Goal: Information Seeking & Learning: Learn about a topic

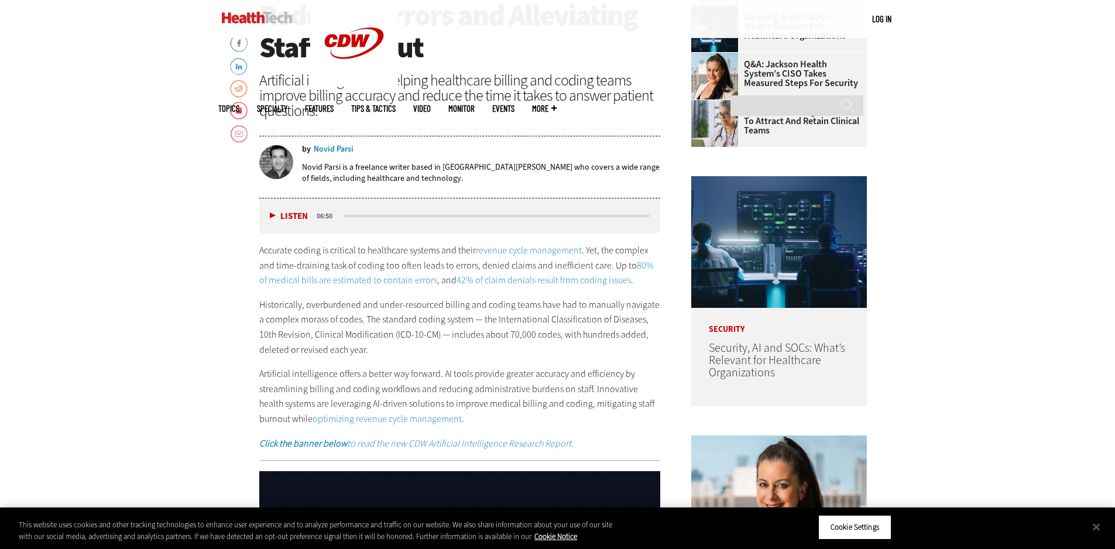
scroll to position [644, 0]
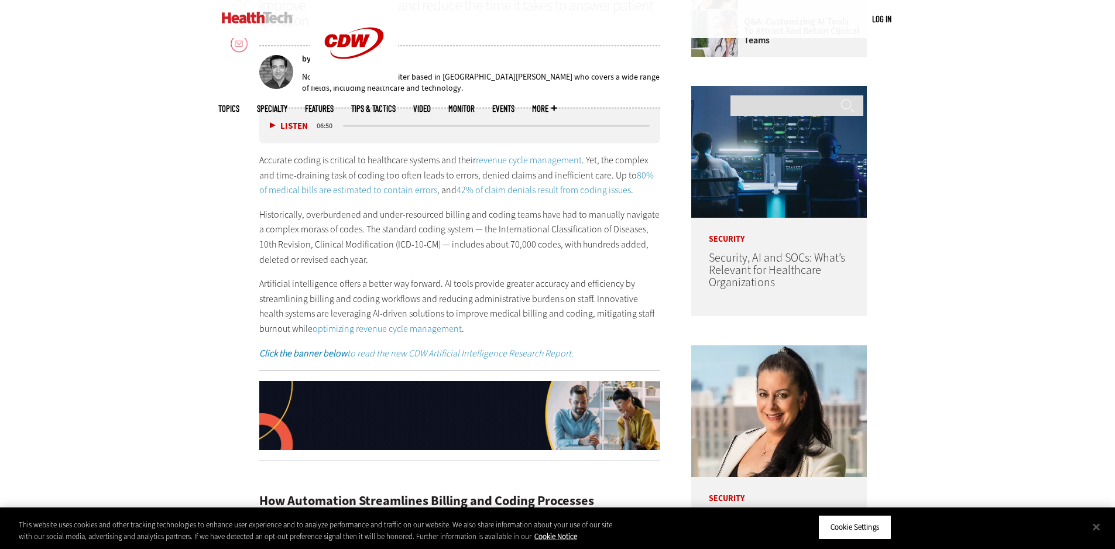
scroll to position [761, 0]
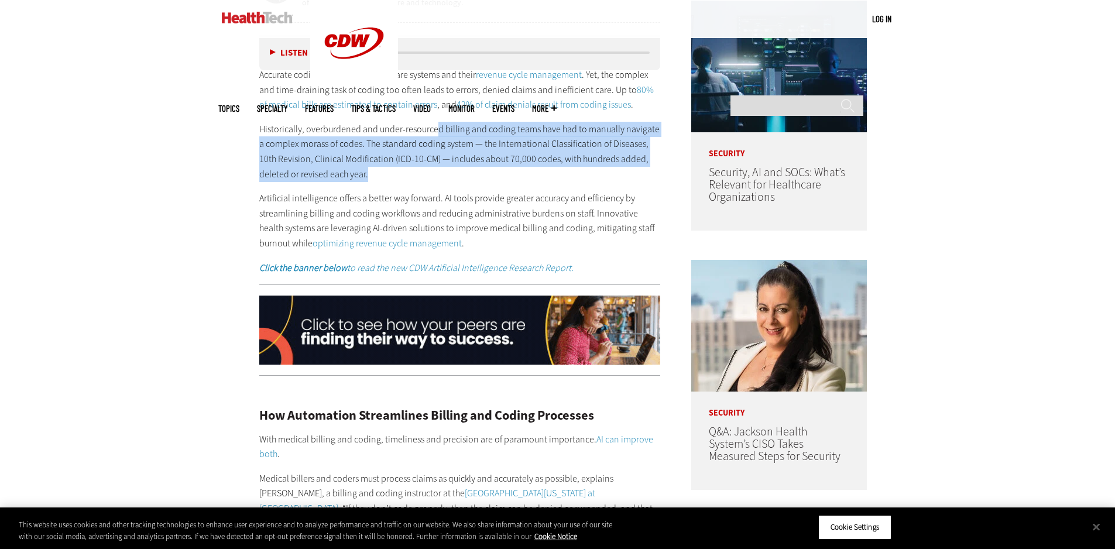
drag, startPoint x: 436, startPoint y: 131, endPoint x: 524, endPoint y: 174, distance: 97.9
click at [524, 174] on p "Historically, overburdened and under-resourced billing and coding teams have ha…" at bounding box center [459, 152] width 401 height 60
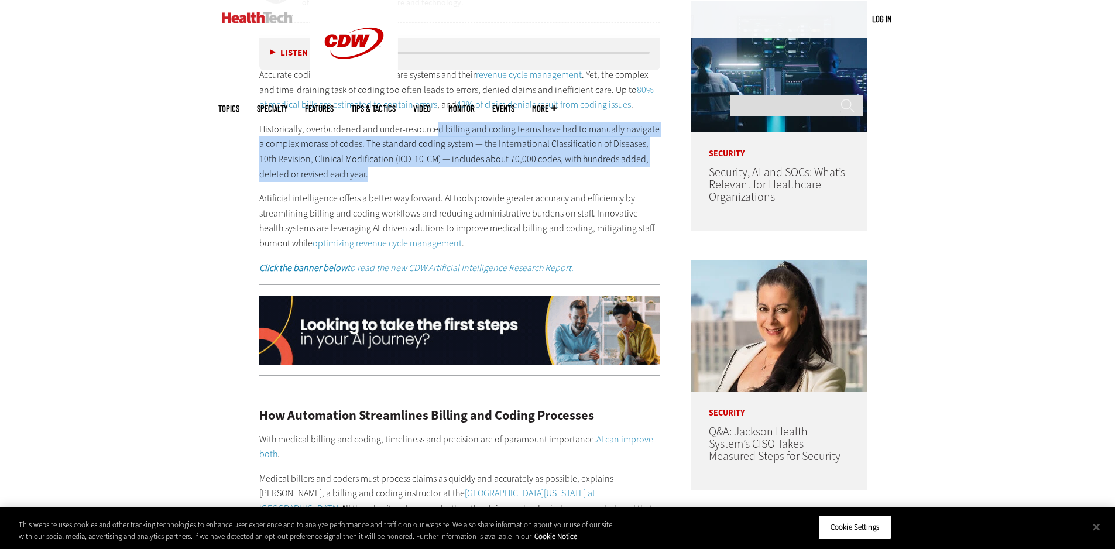
click at [524, 174] on p "Historically, overburdened and under-resourced billing and coding teams have ha…" at bounding box center [459, 152] width 401 height 60
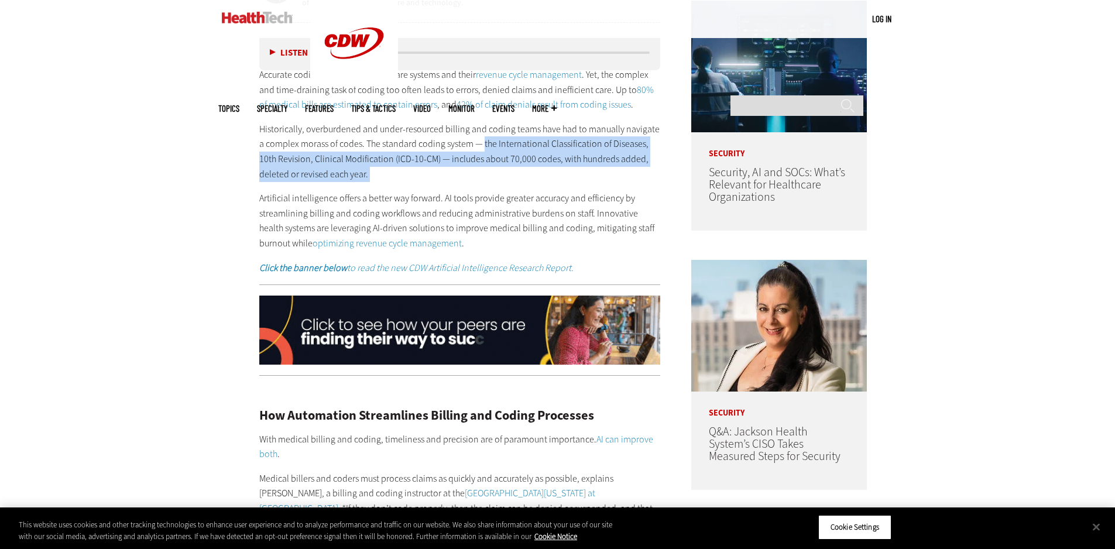
drag, startPoint x: 523, startPoint y: 173, endPoint x: 538, endPoint y: 138, distance: 37.5
click at [482, 149] on p "Historically, overburdened and under-resourced billing and coding teams have ha…" at bounding box center [459, 152] width 401 height 60
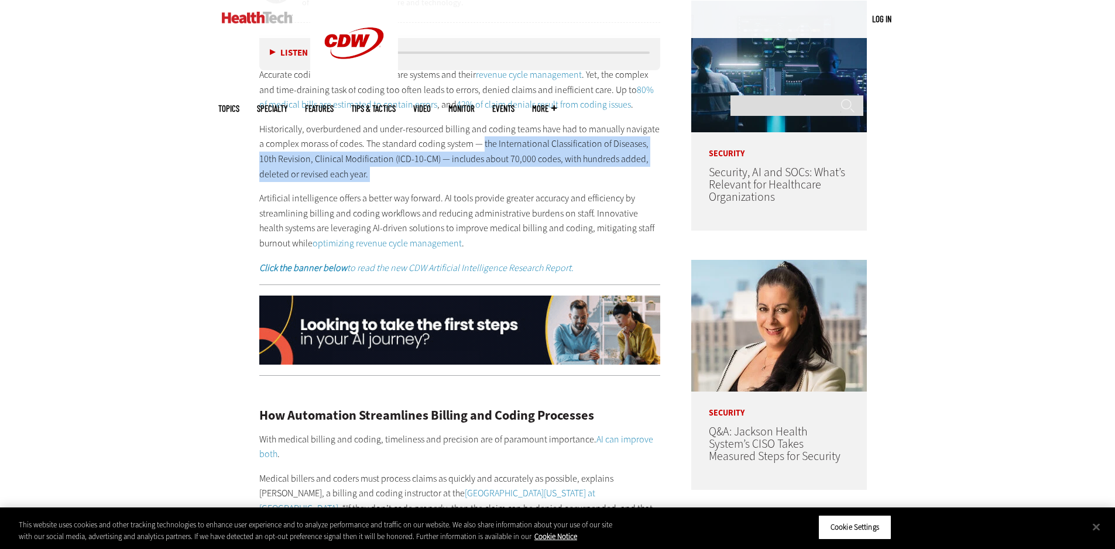
click at [538, 138] on p "Historically, overburdened and under-resourced billing and coding teams have ha…" at bounding box center [459, 152] width 401 height 60
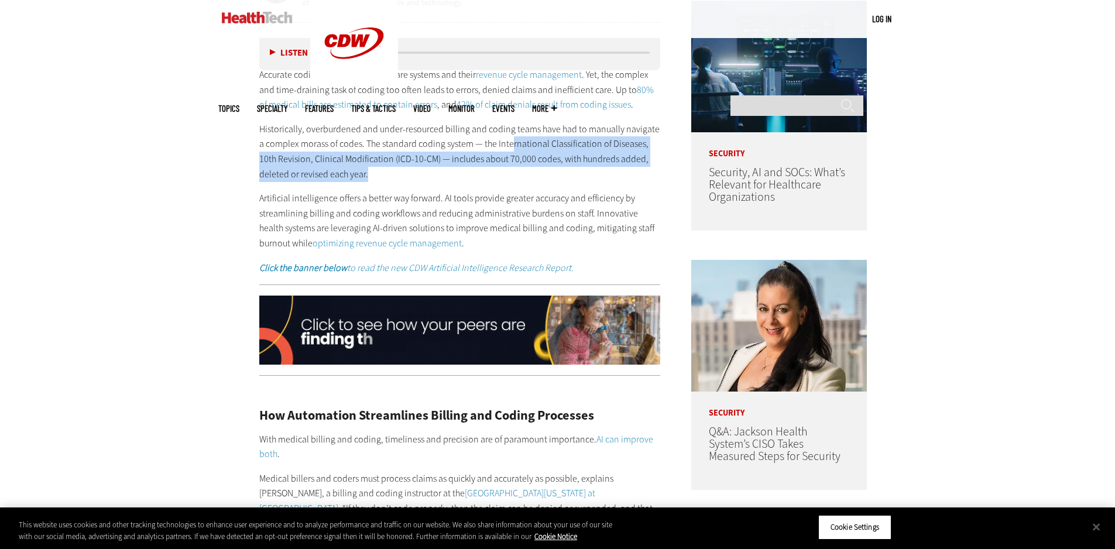
drag, startPoint x: 504, startPoint y: 137, endPoint x: 520, endPoint y: 176, distance: 41.5
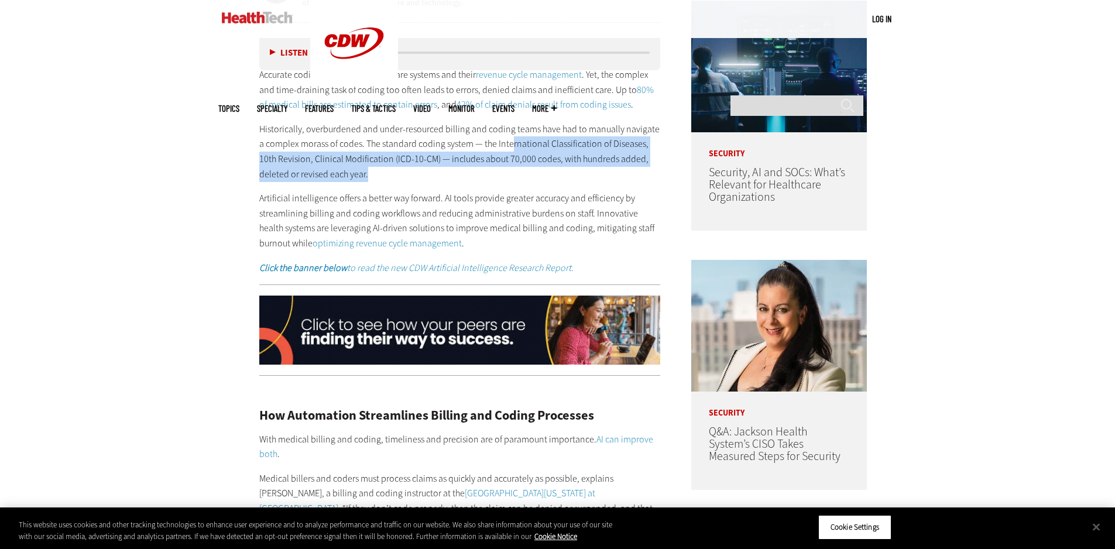
click at [520, 176] on p "Historically, overburdened and under-resourced billing and coding teams have ha…" at bounding box center [459, 152] width 401 height 60
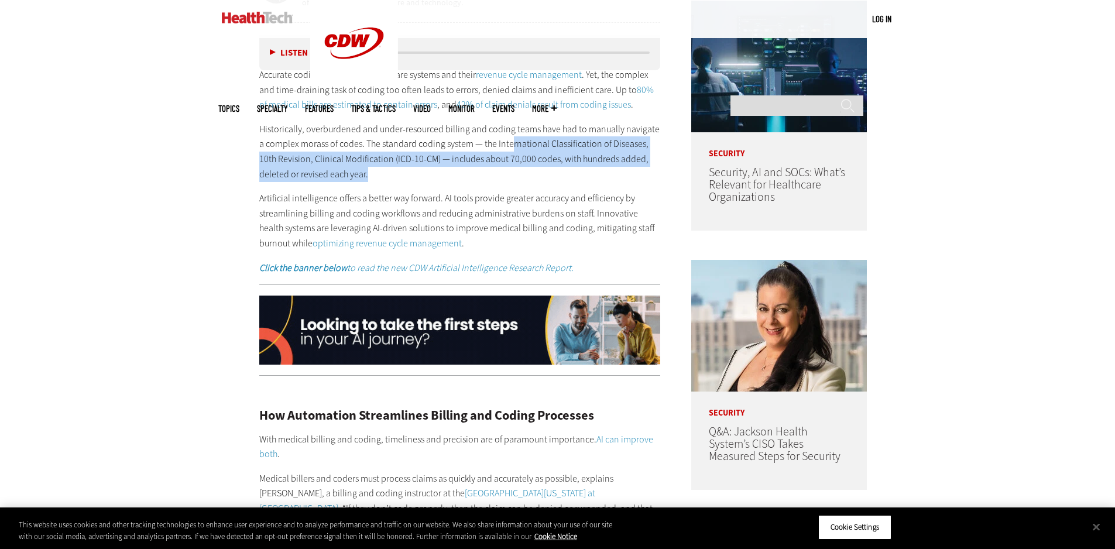
click at [520, 176] on p "Historically, overburdened and under-resourced billing and coding teams have ha…" at bounding box center [459, 152] width 401 height 60
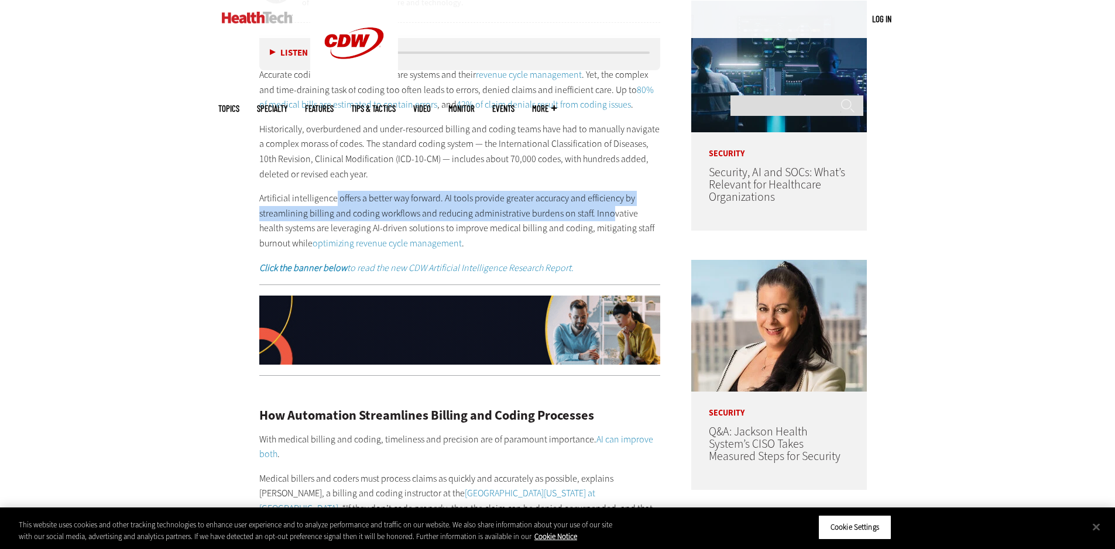
drag, startPoint x: 380, startPoint y: 200, endPoint x: 607, endPoint y: 211, distance: 227.3
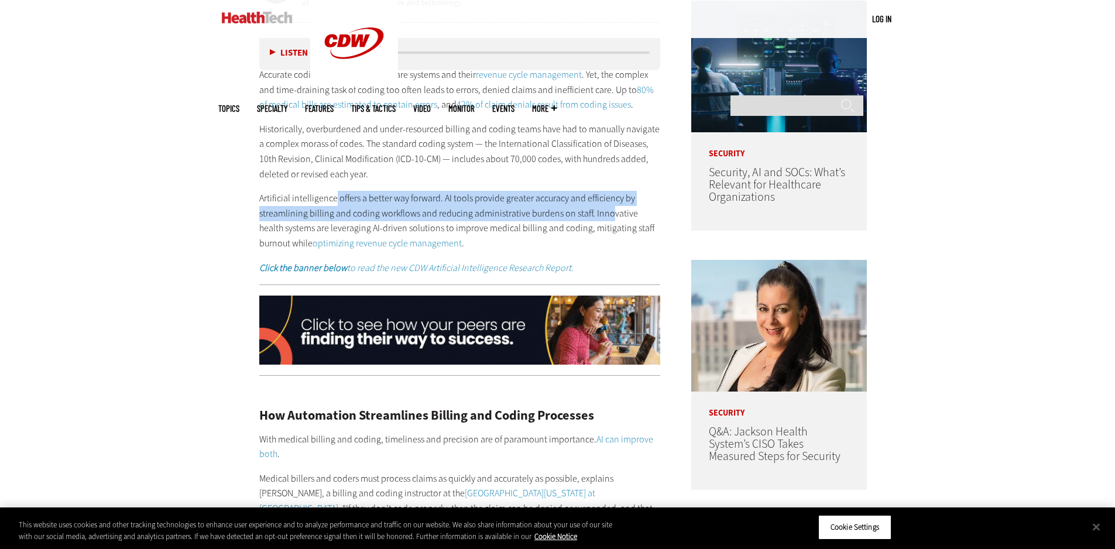
click at [607, 211] on p "Artificial intelligence offers a better way forward. AI tools provide greater a…" at bounding box center [459, 221] width 401 height 60
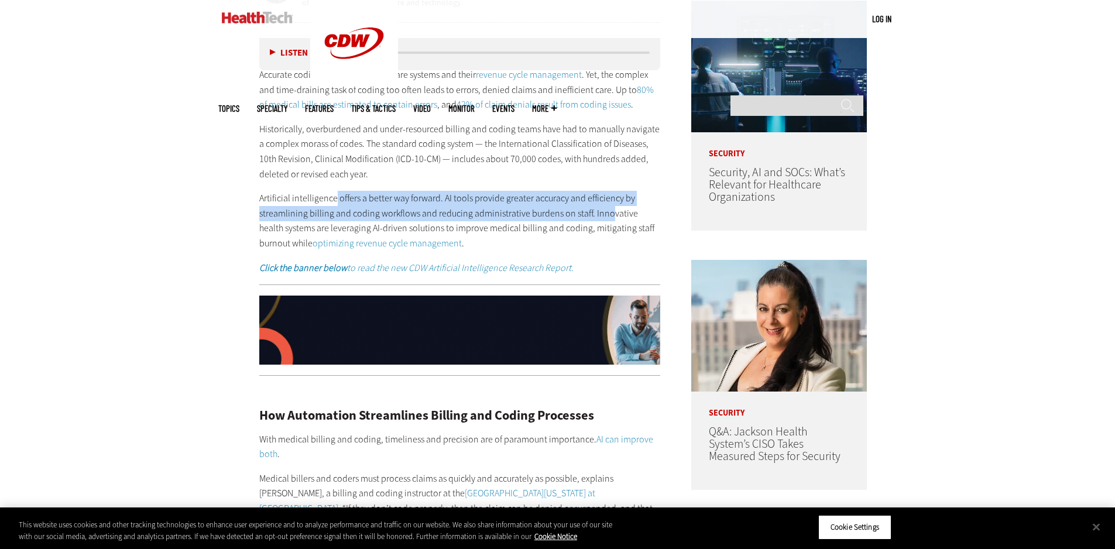
click at [607, 211] on p "Artificial intelligence offers a better way forward. AI tools provide greater a…" at bounding box center [459, 221] width 401 height 60
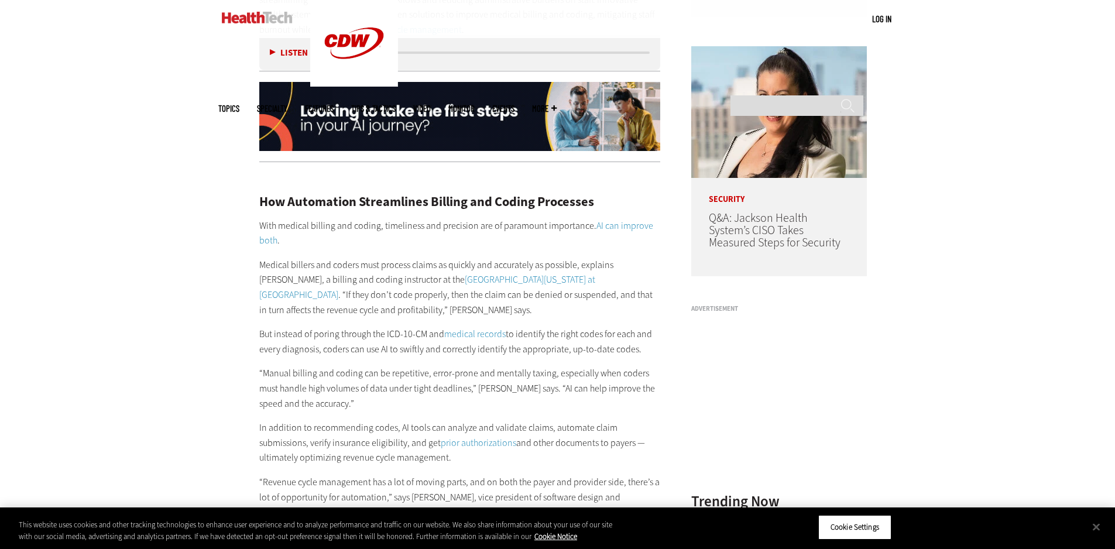
scroll to position [1053, 0]
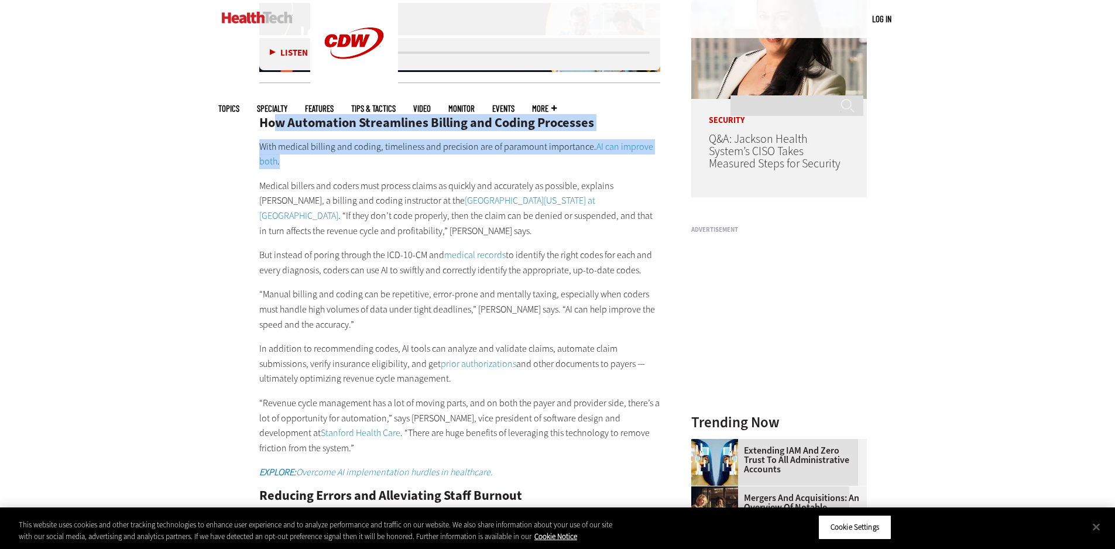
drag, startPoint x: 272, startPoint y: 116, endPoint x: 341, endPoint y: 155, distance: 79.4
click at [341, 155] on div "How Automation Streamlines Billing and Coding Processes With medical billing an…" at bounding box center [459, 509] width 401 height 835
click at [341, 155] on p "With medical billing and coding, timeliness and precision are of paramount impo…" at bounding box center [459, 154] width 401 height 30
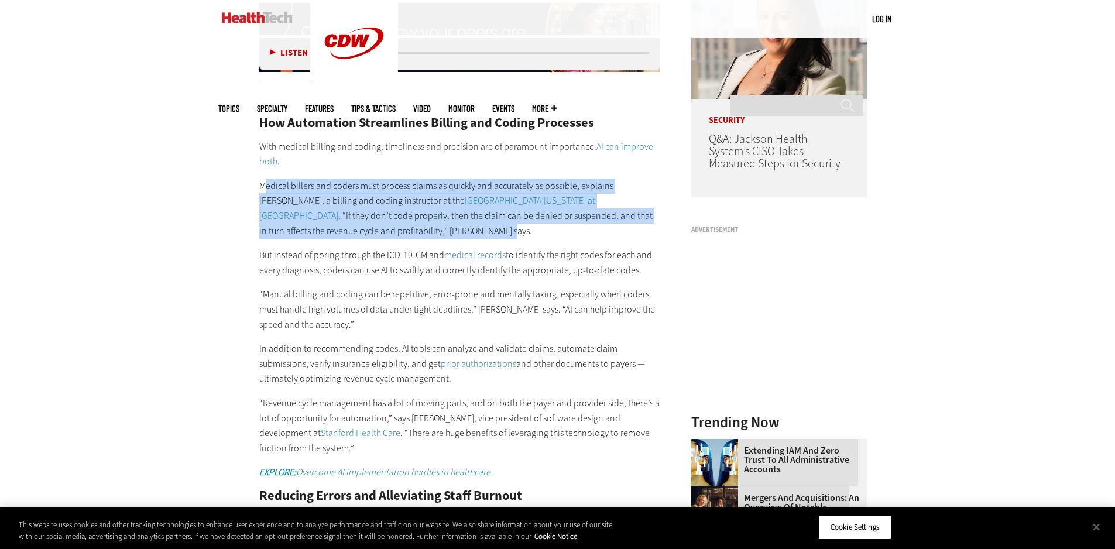
drag, startPoint x: 263, startPoint y: 183, endPoint x: 431, endPoint y: 233, distance: 175.3
click at [431, 233] on p "Medical billers and coders must process claims as quickly and accurately as pos…" at bounding box center [459, 208] width 401 height 60
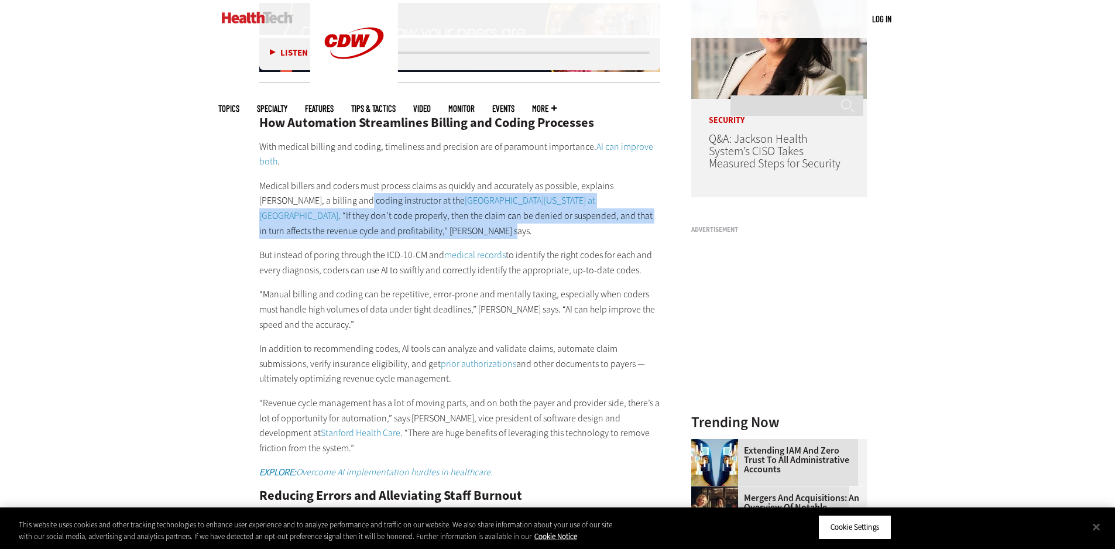
drag, startPoint x: 414, startPoint y: 234, endPoint x: 271, endPoint y: 188, distance: 150.5
click at [329, 206] on p "Medical billers and coders must process claims as quickly and accurately as pos…" at bounding box center [459, 208] width 401 height 60
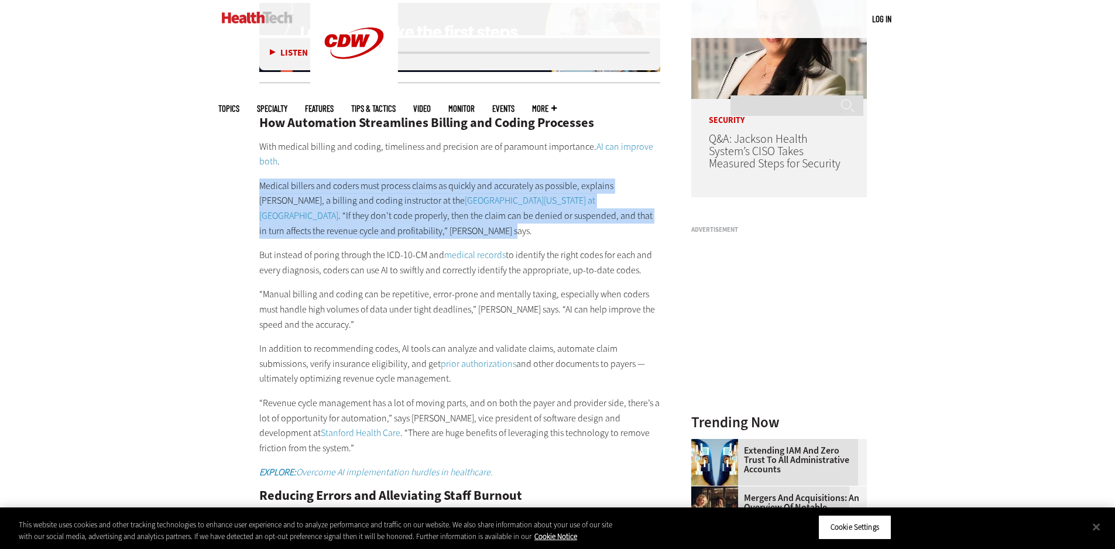
drag, startPoint x: 260, startPoint y: 188, endPoint x: 380, endPoint y: 231, distance: 127.9
click at [374, 227] on p "Medical billers and coders must process claims as quickly and accurately as pos…" at bounding box center [459, 208] width 401 height 60
click at [388, 234] on p "Medical billers and coders must process claims as quickly and accurately as pos…" at bounding box center [459, 208] width 401 height 60
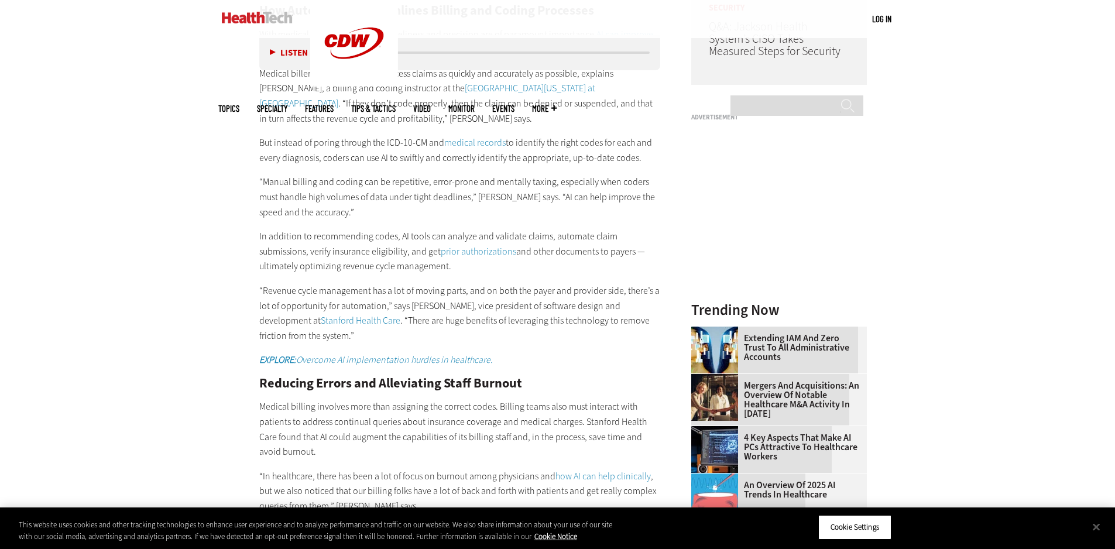
scroll to position [1170, 0]
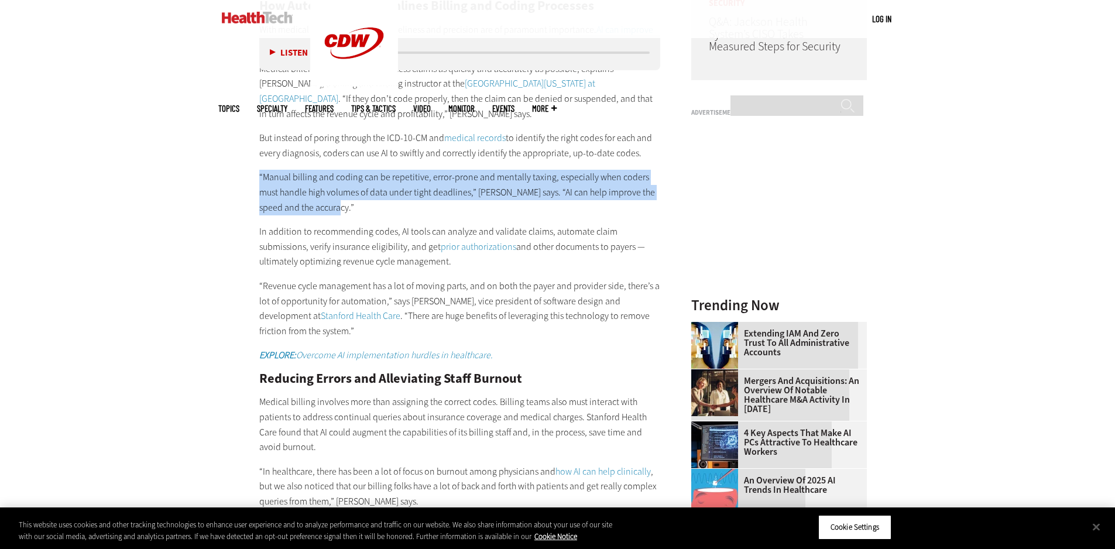
drag, startPoint x: 263, startPoint y: 177, endPoint x: 346, endPoint y: 209, distance: 88.6
click at [346, 209] on p "“Manual billing and coding can be repetitive, error-prone and mentally taxing, …" at bounding box center [459, 192] width 401 height 45
drag, startPoint x: 349, startPoint y: 211, endPoint x: 287, endPoint y: 178, distance: 69.9
click at [287, 178] on p "“Manual billing and coding can be repetitive, error-prone and mentally taxing, …" at bounding box center [459, 192] width 401 height 45
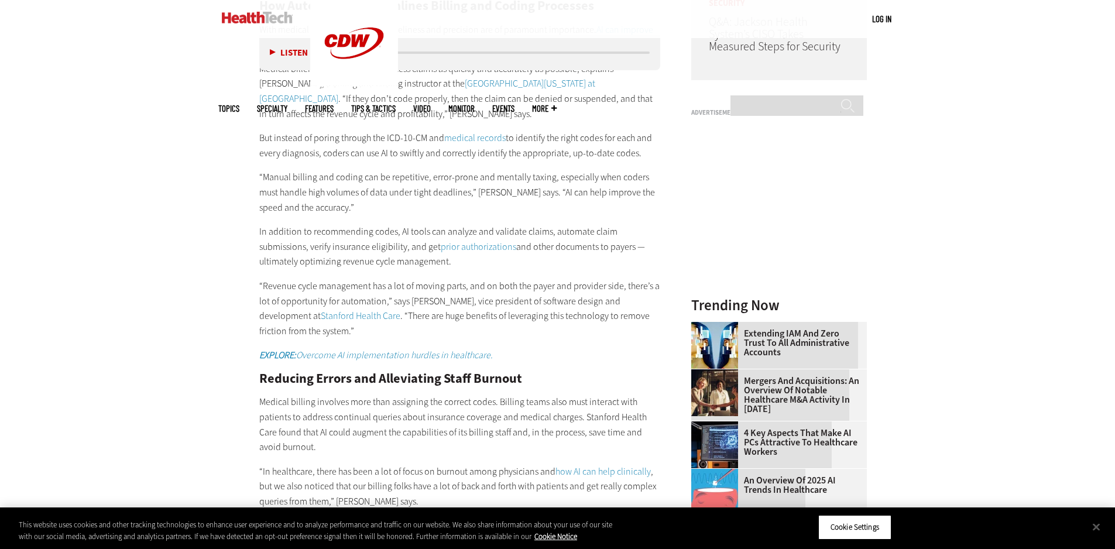
click at [248, 178] on article "[DATE] Twitter Facebook LinkedIn Reddit Flipboard Email Artificial Intelligence…" at bounding box center [448, 526] width 425 height 2319
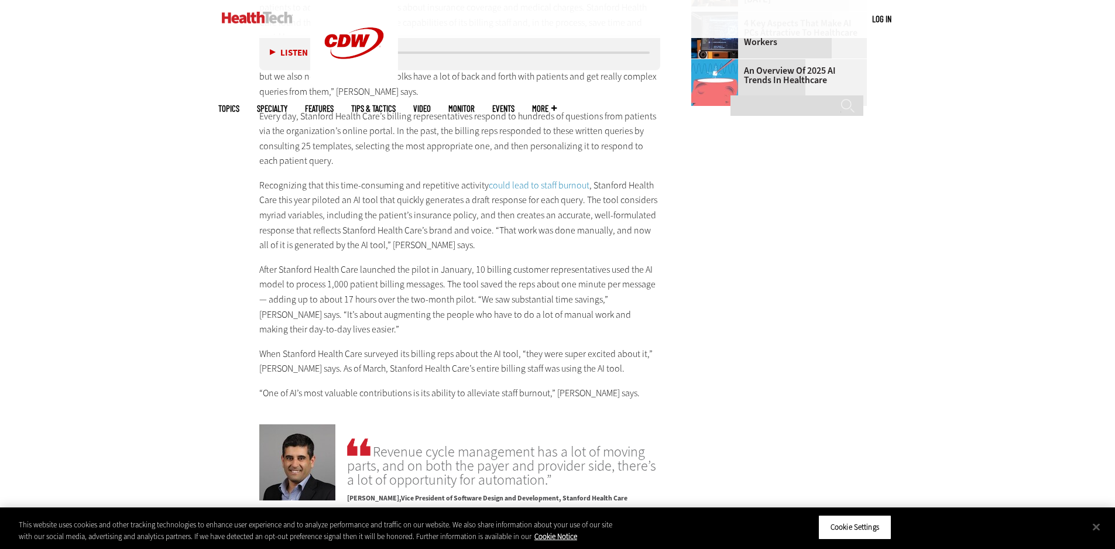
scroll to position [1639, 0]
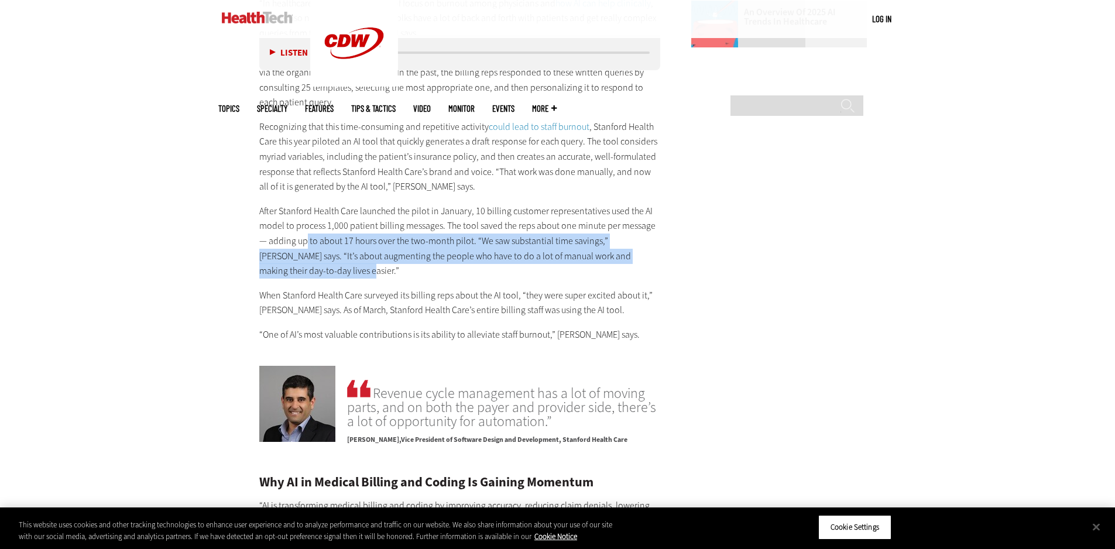
drag, startPoint x: 295, startPoint y: 242, endPoint x: 609, endPoint y: 269, distance: 314.9
click at [609, 269] on p "After Stanford Health Care launched the pilot in January, 10 billing customer r…" at bounding box center [459, 241] width 401 height 75
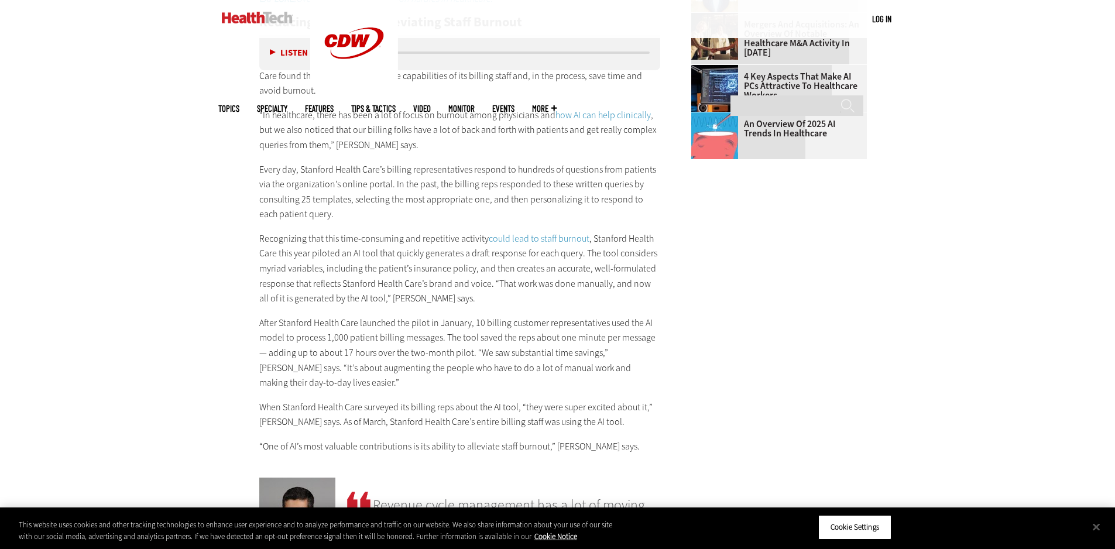
scroll to position [1522, 0]
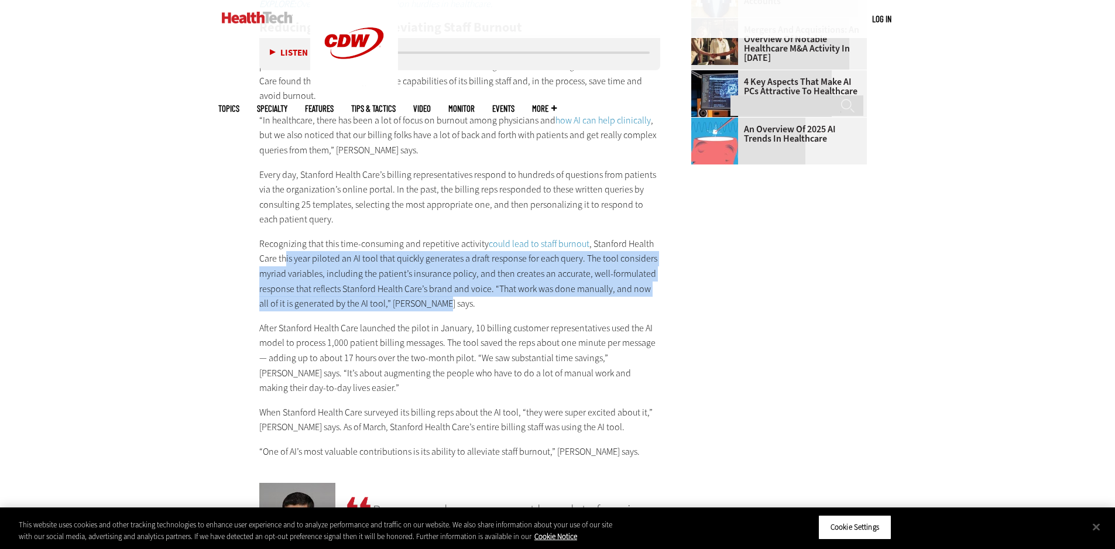
drag, startPoint x: 286, startPoint y: 263, endPoint x: 613, endPoint y: 300, distance: 328.6
click at [613, 300] on p "Recognizing that this time-consuming and repetitive activity could lead to staf…" at bounding box center [459, 273] width 401 height 75
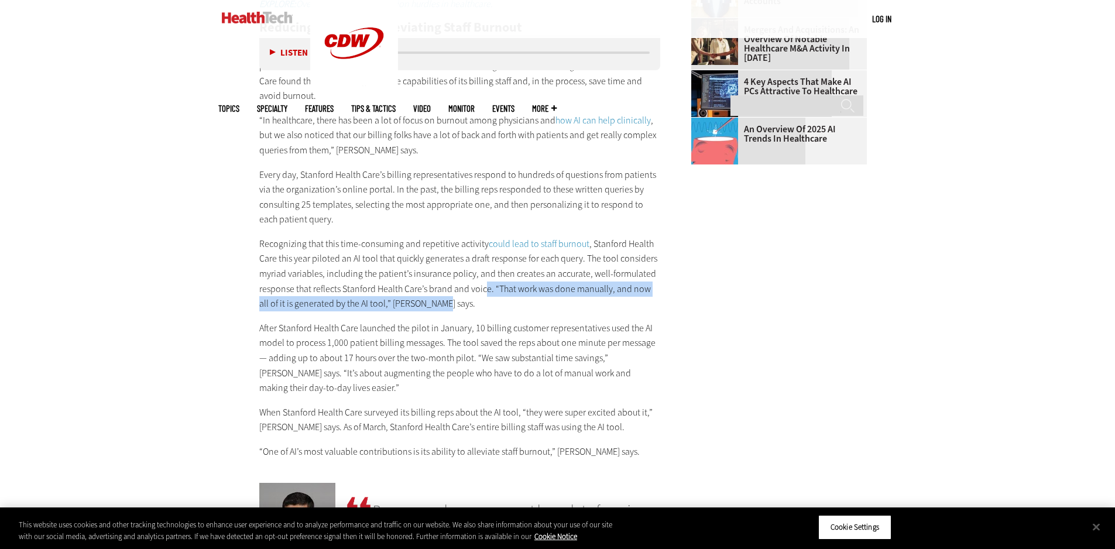
drag, startPoint x: 592, startPoint y: 309, endPoint x: 483, endPoint y: 289, distance: 110.8
click at [483, 289] on p "Recognizing that this time-consuming and repetitive activity could lead to staf…" at bounding box center [459, 273] width 401 height 75
drag, startPoint x: 465, startPoint y: 289, endPoint x: 490, endPoint y: 302, distance: 28.5
click at [490, 302] on p "Recognizing that this time-consuming and repetitive activity could lead to staf…" at bounding box center [459, 273] width 401 height 75
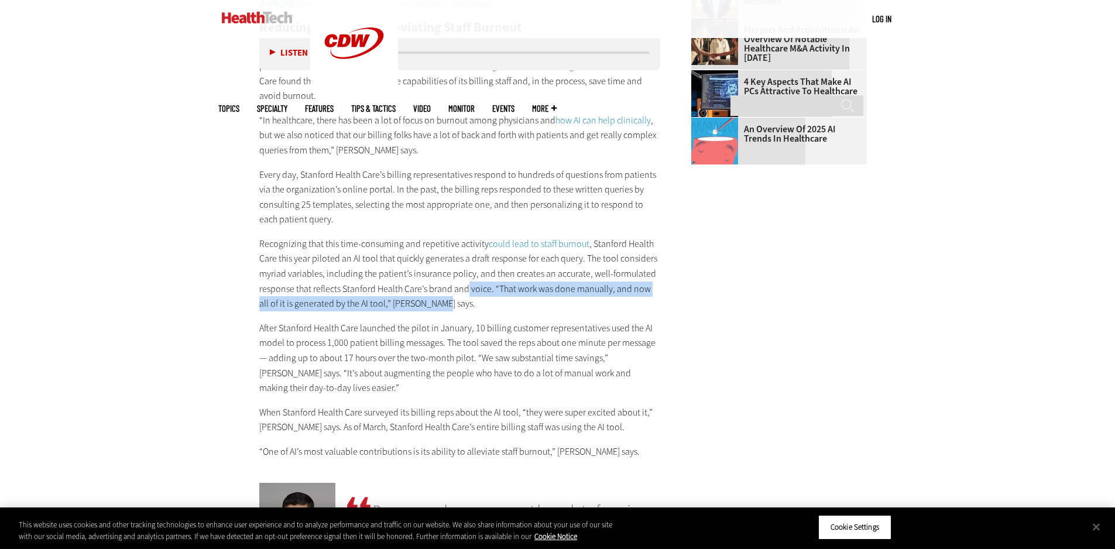
click at [490, 302] on p "Recognizing that this time-consuming and repetitive activity could lead to staf…" at bounding box center [459, 273] width 401 height 75
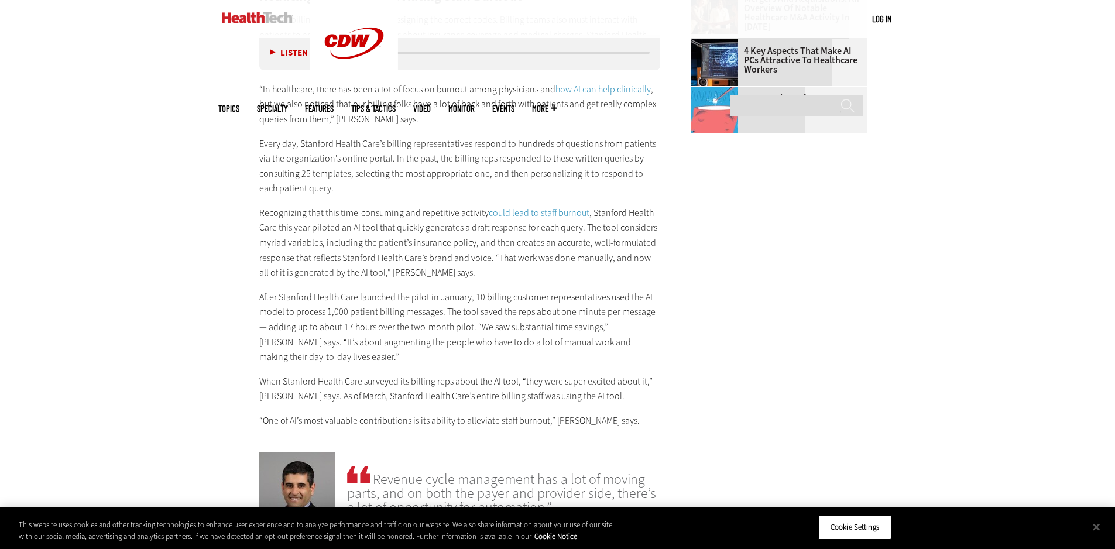
scroll to position [1580, 0]
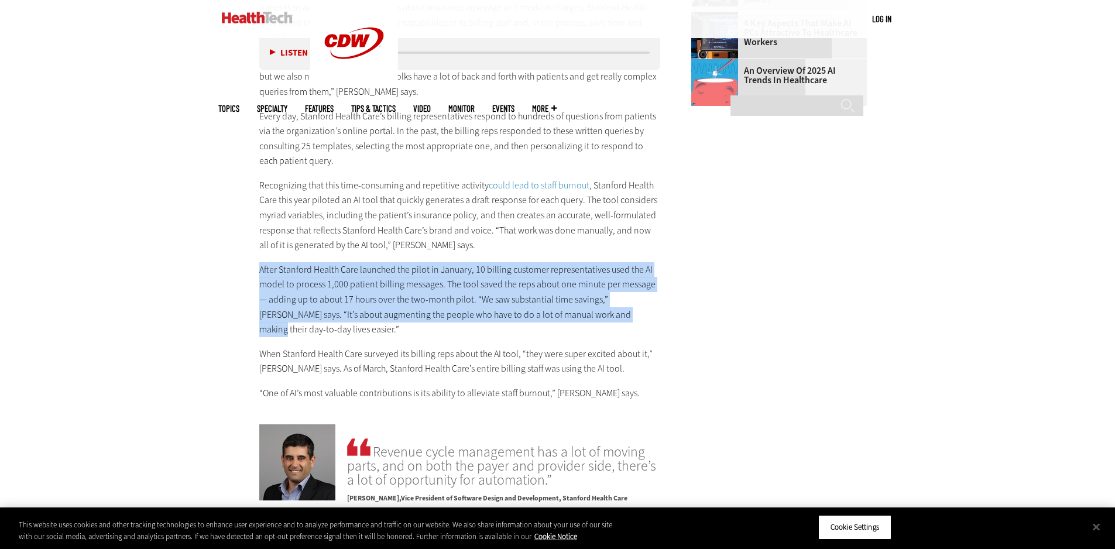
drag, startPoint x: 259, startPoint y: 269, endPoint x: 579, endPoint y: 323, distance: 324.6
click at [579, 322] on p "After Stanford Health Care launched the pilot in January, 10 billing customer r…" at bounding box center [459, 299] width 401 height 75
click at [579, 324] on p "After Stanford Health Care launched the pilot in January, 10 billing customer r…" at bounding box center [459, 299] width 401 height 75
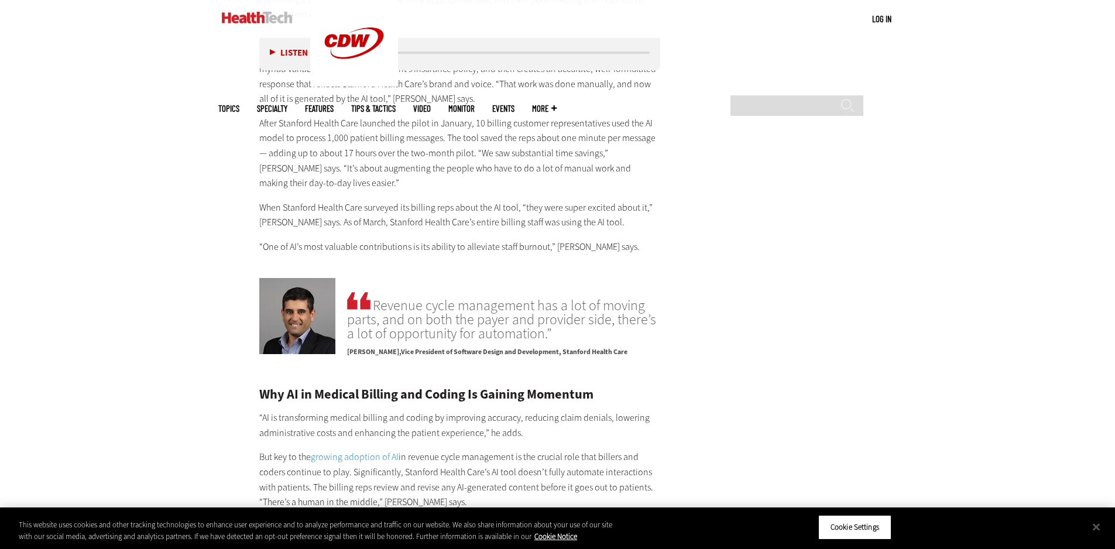
scroll to position [1756, 0]
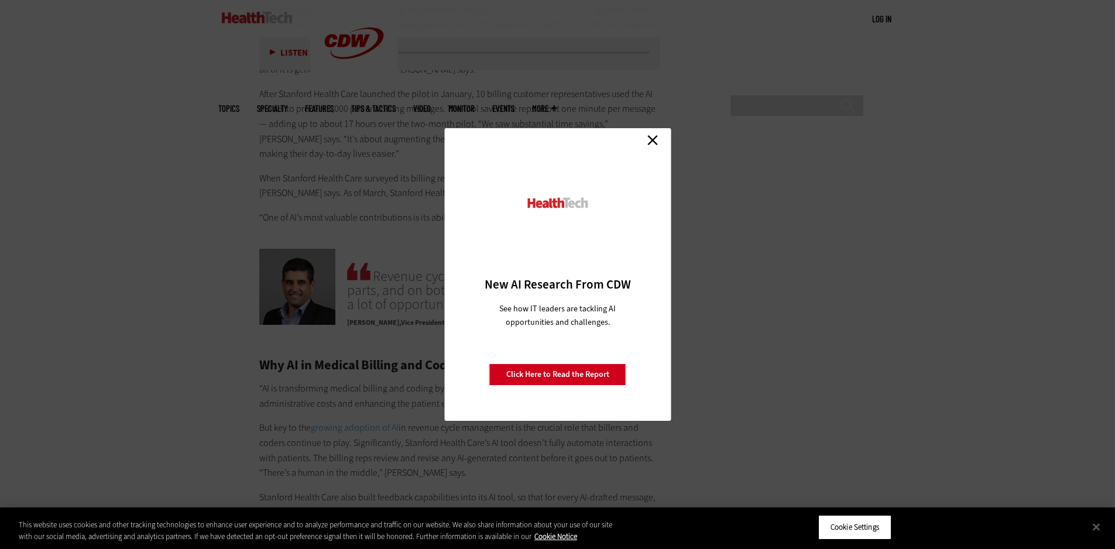
click at [654, 140] on link "Close" at bounding box center [653, 140] width 18 height 18
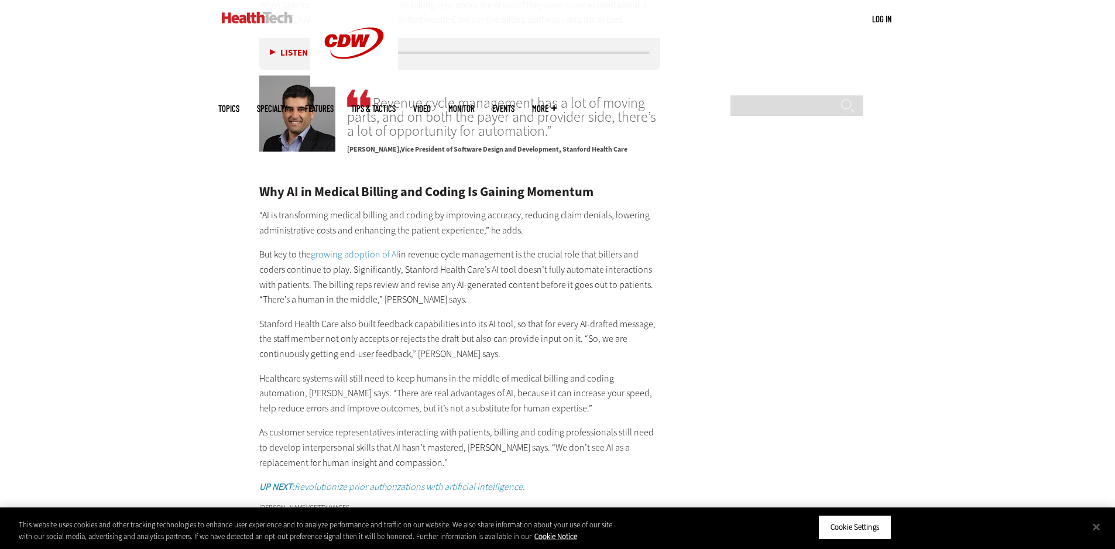
scroll to position [1931, 0]
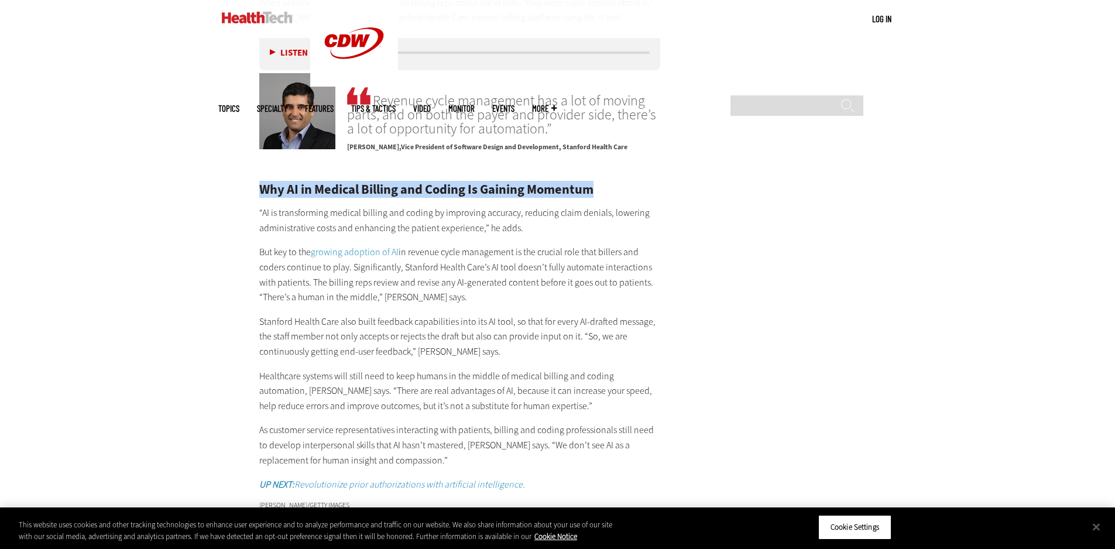
drag, startPoint x: 260, startPoint y: 189, endPoint x: 606, endPoint y: 187, distance: 345.3
click at [606, 187] on h2 "Why AI in Medical Billing and Coding Is Gaining Momentum" at bounding box center [459, 189] width 401 height 13
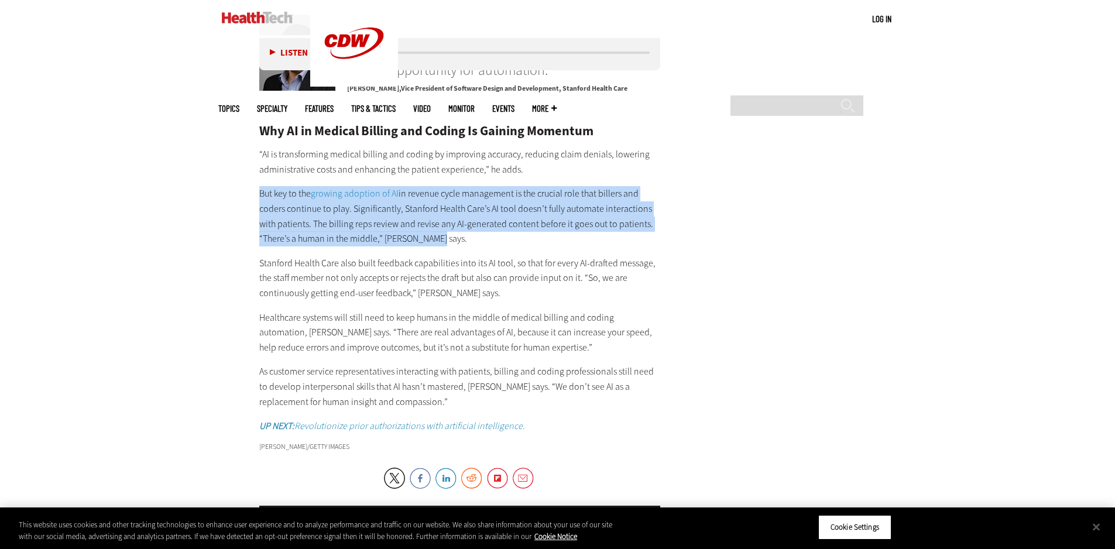
drag, startPoint x: 255, startPoint y: 195, endPoint x: 486, endPoint y: 235, distance: 235.1
click at [486, 235] on p "But key to the growing adoption of AI in revenue cycle management is the crucia…" at bounding box center [459, 216] width 401 height 60
